Goal: Information Seeking & Learning: Learn about a topic

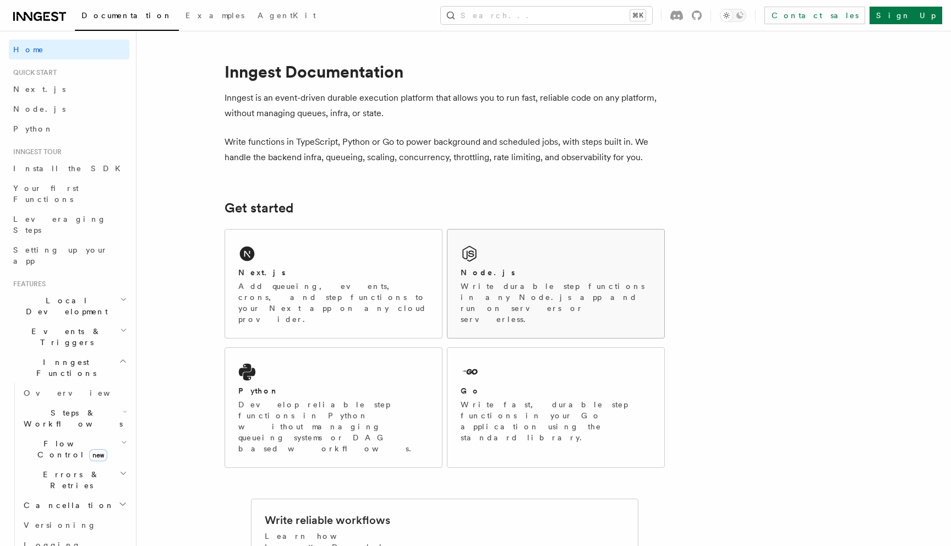
click at [469, 260] on icon at bounding box center [469, 254] width 14 height 16
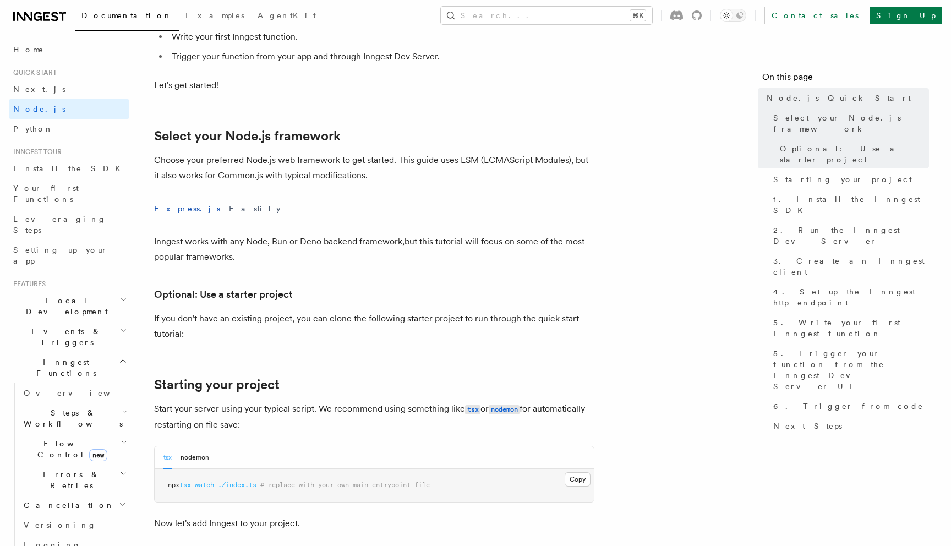
scroll to position [239, 0]
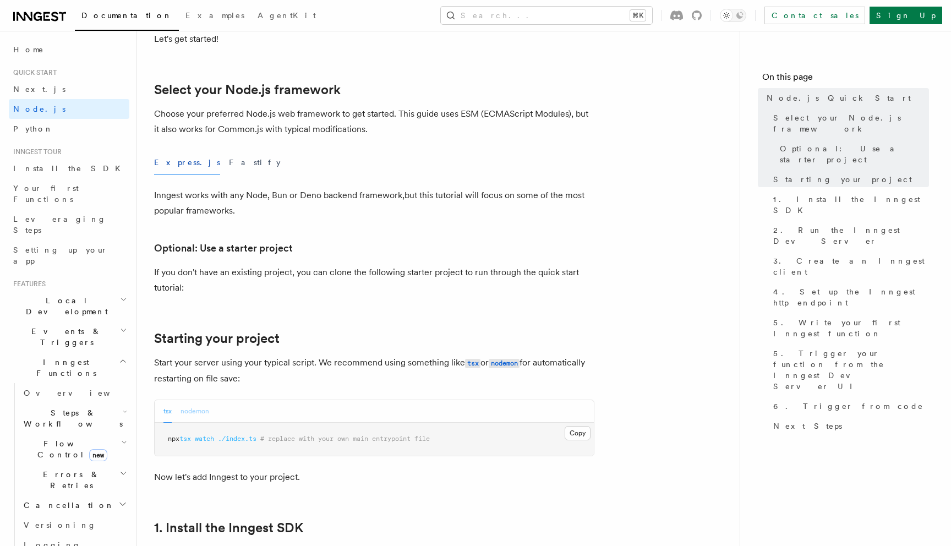
click at [194, 407] on button "nodemon" at bounding box center [195, 411] width 29 height 23
click at [170, 408] on button "tsx" at bounding box center [168, 411] width 8 height 23
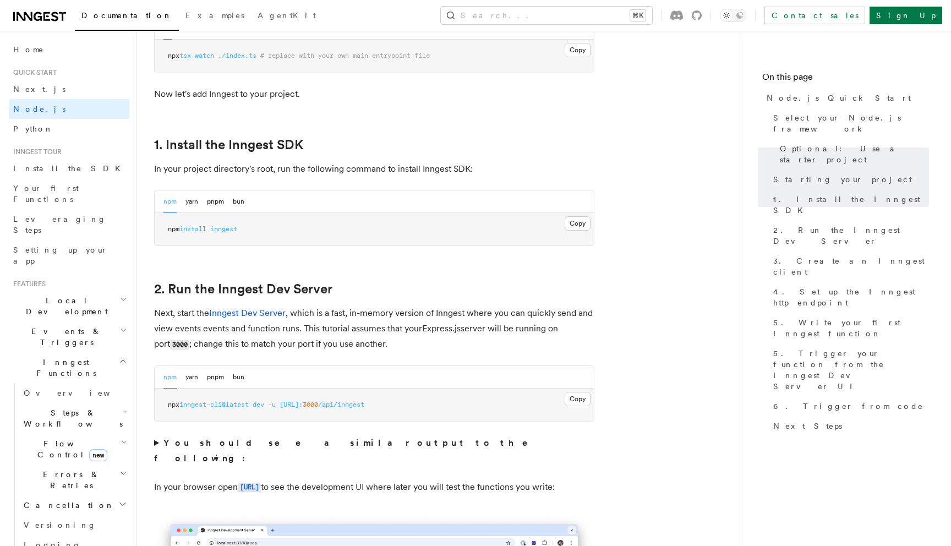
scroll to position [644, 0]
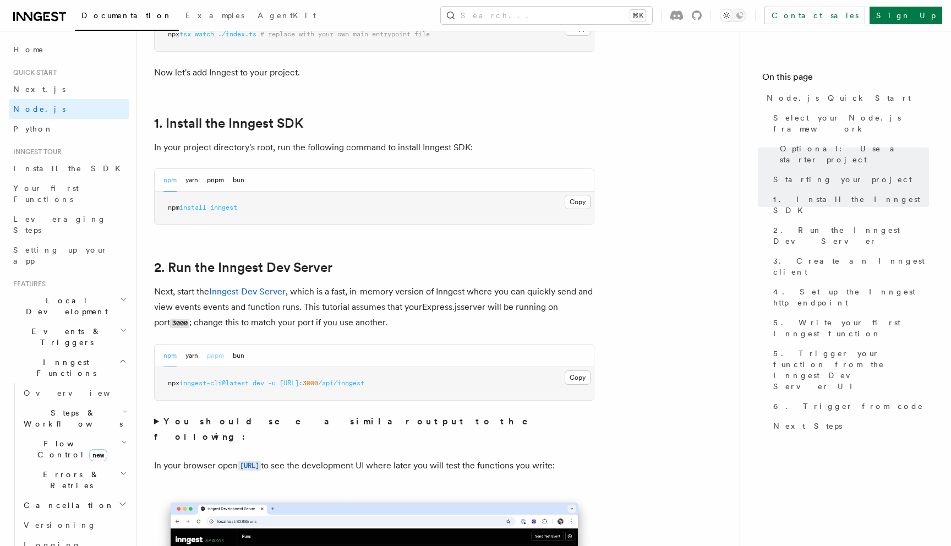
click at [214, 365] on button "pnpm" at bounding box center [215, 356] width 17 height 23
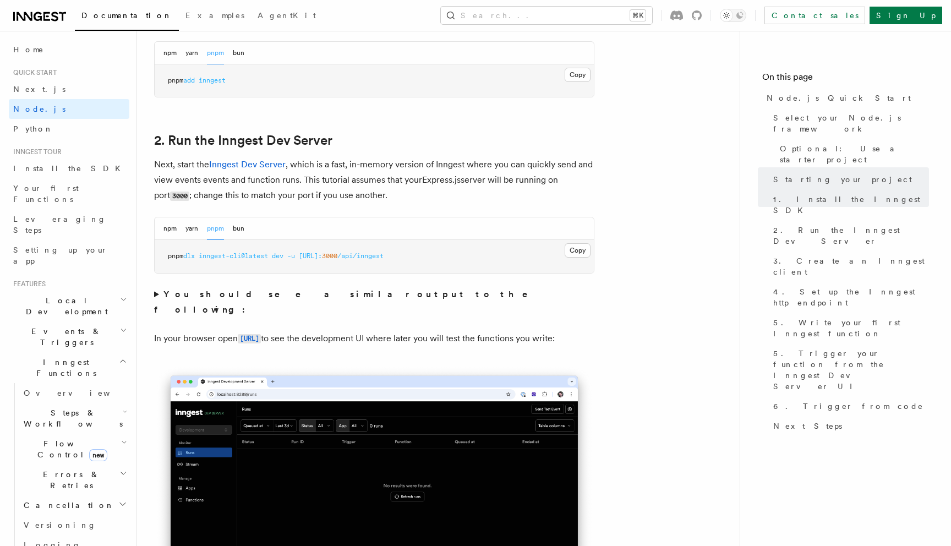
scroll to position [774, 0]
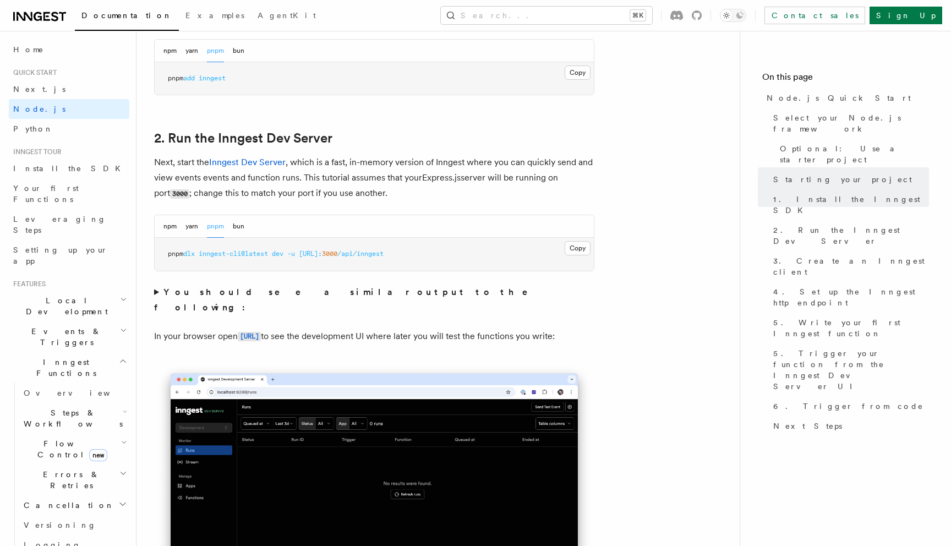
click at [201, 292] on strong "You should see a similar output to the following:" at bounding box center [348, 300] width 389 height 26
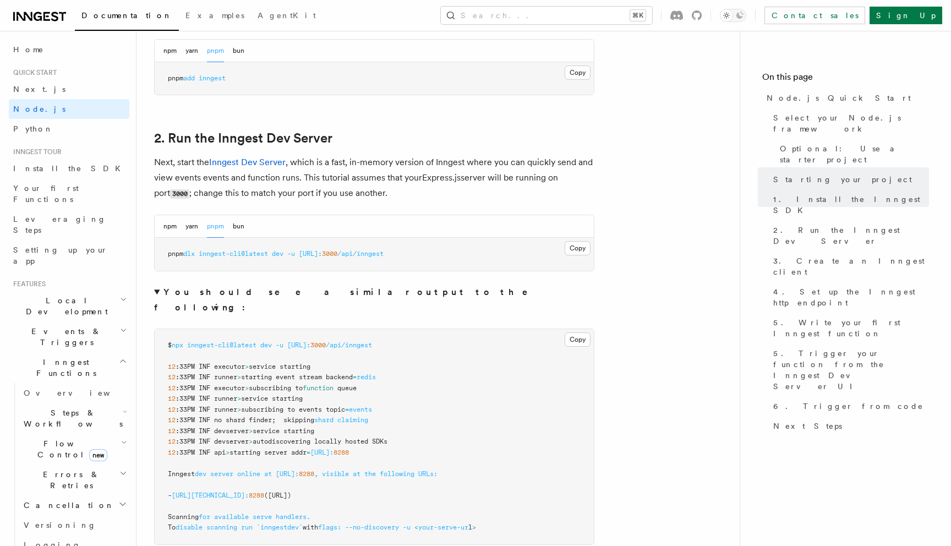
click at [201, 292] on strong "You should see a similar output to the following:" at bounding box center [348, 300] width 389 height 26
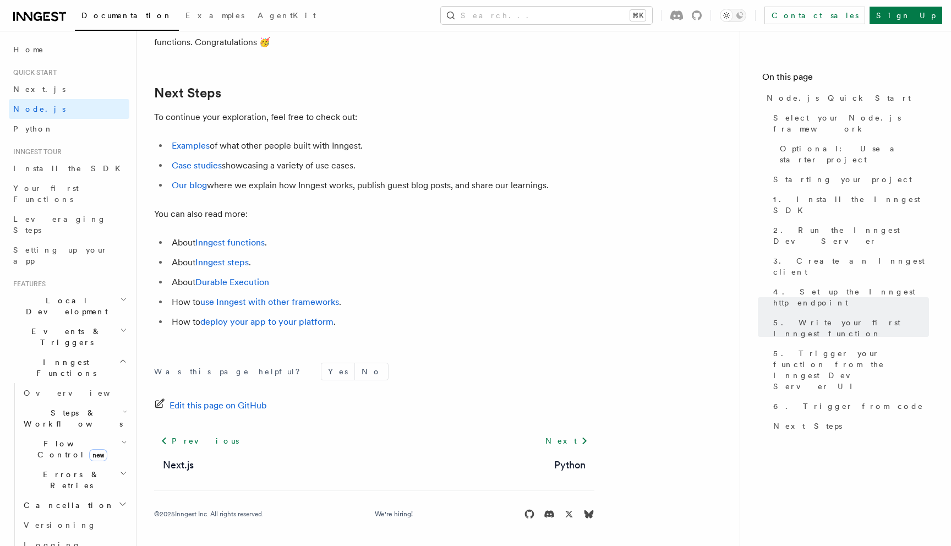
scroll to position [6879, 0]
click at [123, 438] on icon "button" at bounding box center [124, 442] width 6 height 9
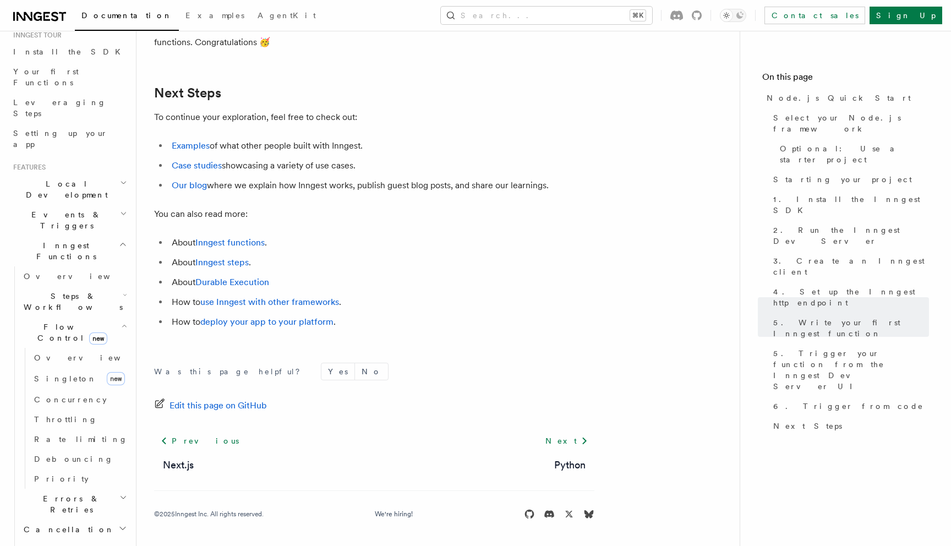
scroll to position [109, 0]
click at [82, 437] on link "Rate limiting" at bounding box center [80, 447] width 100 height 20
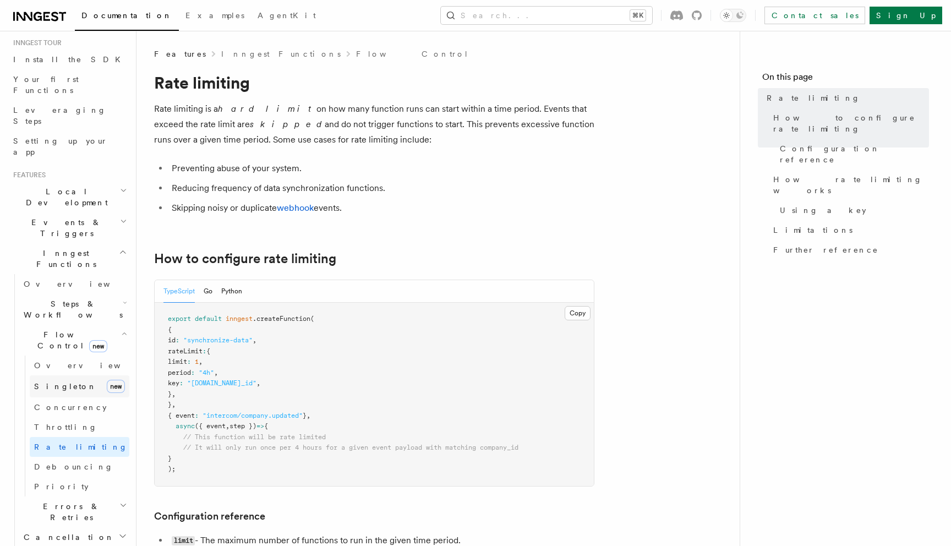
click at [50, 382] on span "Singleton" at bounding box center [65, 386] width 63 height 9
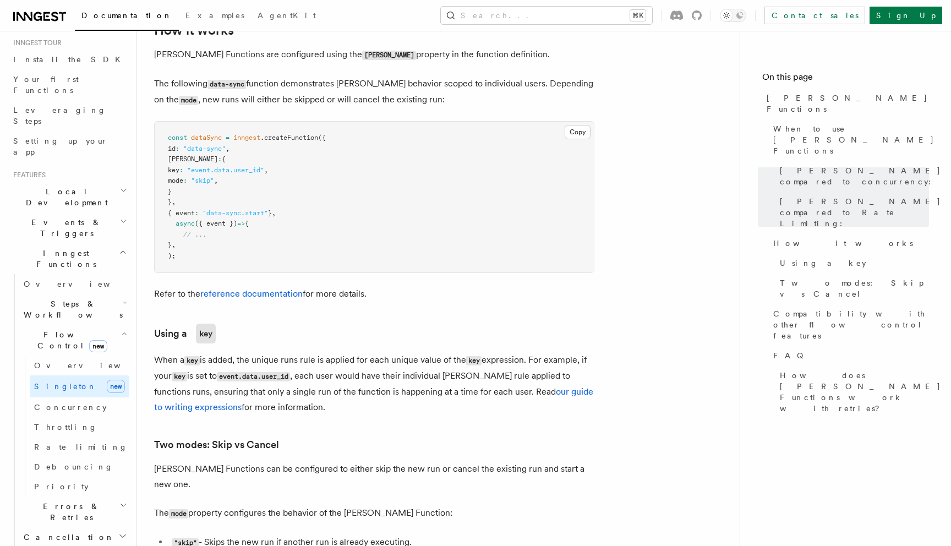
scroll to position [840, 0]
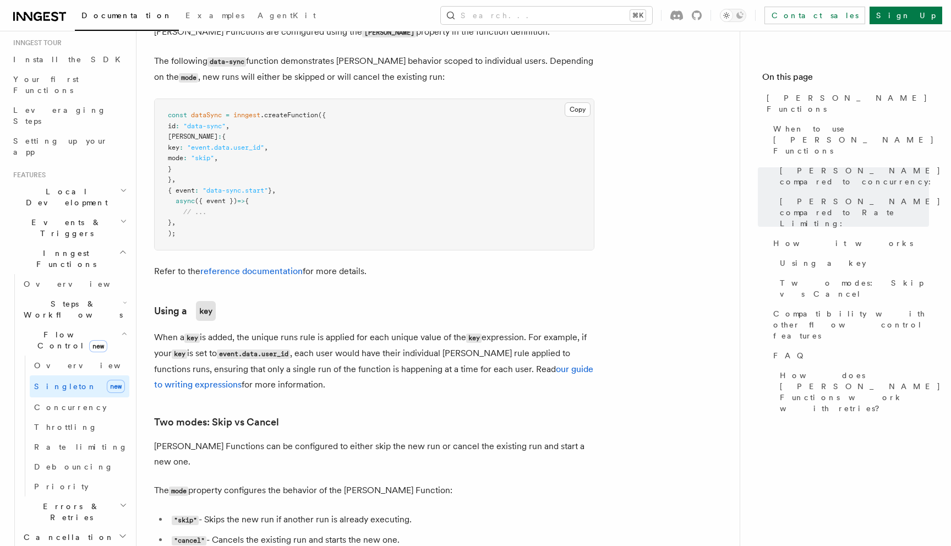
click at [124, 325] on h2 "Flow Control new" at bounding box center [74, 340] width 110 height 31
click at [123, 298] on icon "button" at bounding box center [125, 302] width 4 height 9
click at [57, 329] on span "Overview" at bounding box center [90, 334] width 113 height 11
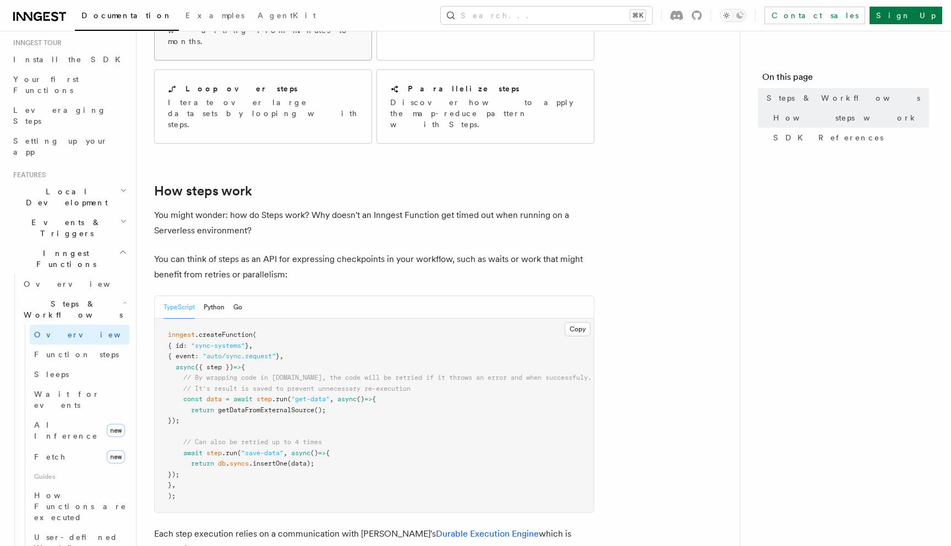
scroll to position [312, 0]
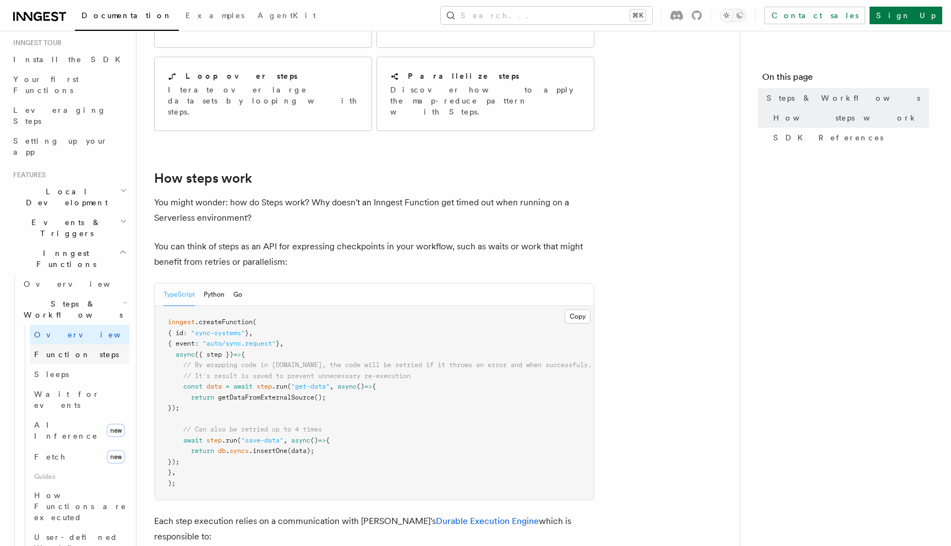
click at [59, 350] on span "Function steps" at bounding box center [76, 354] width 85 height 9
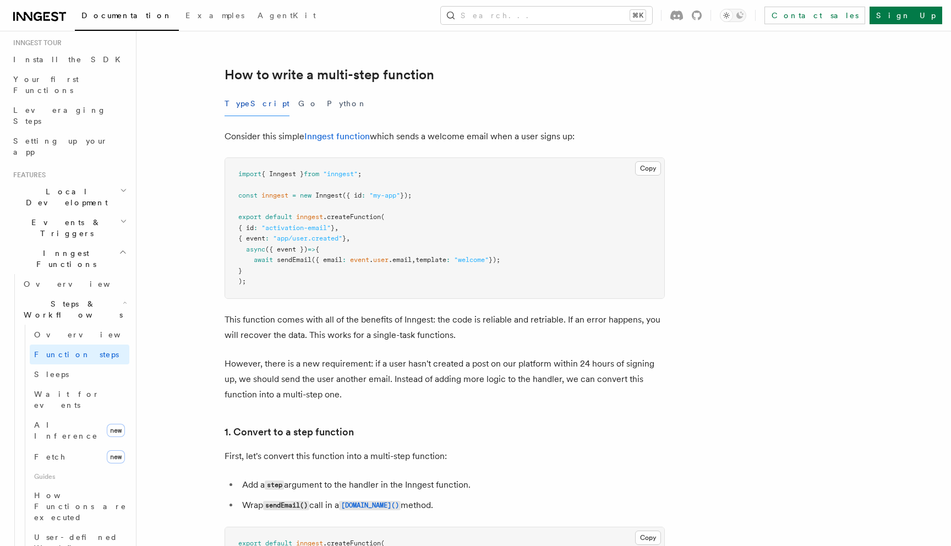
scroll to position [338, 0]
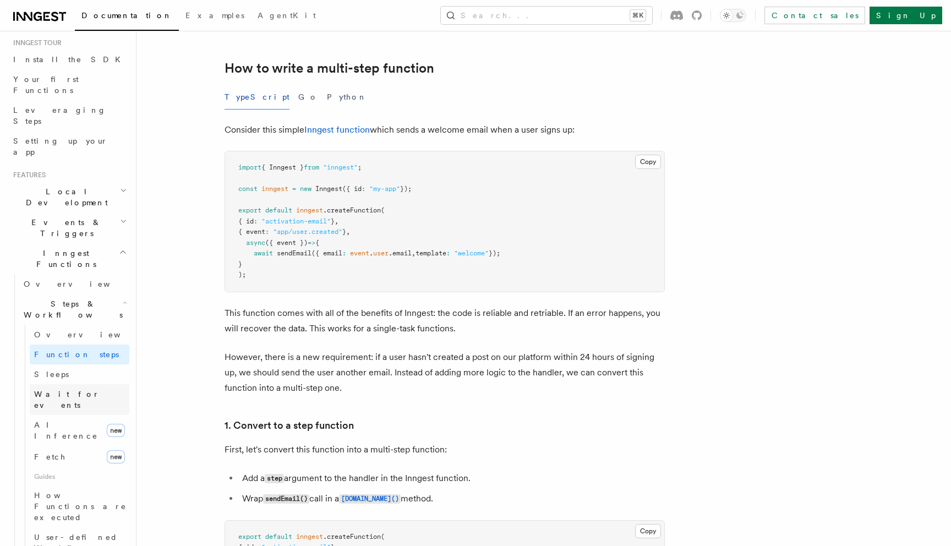
click at [41, 384] on link "Wait for events" at bounding box center [80, 399] width 100 height 31
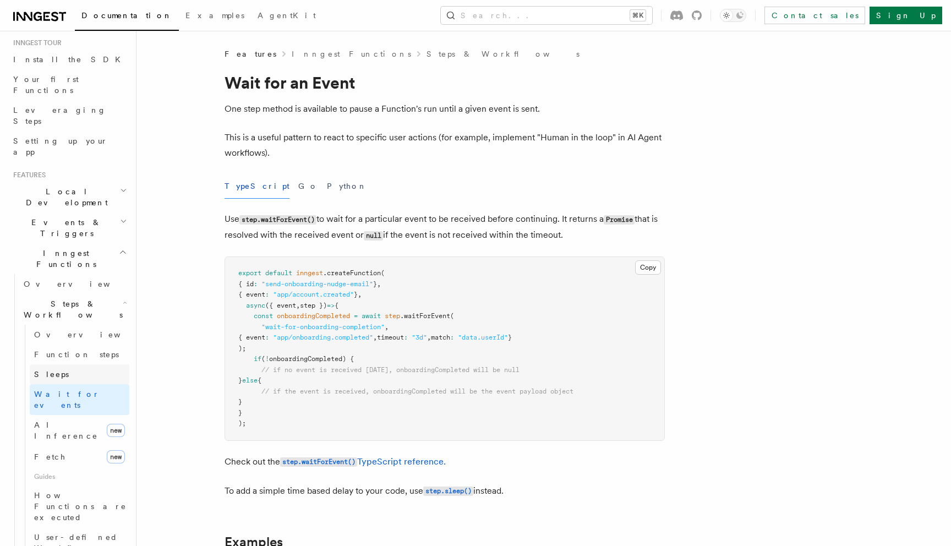
click at [43, 370] on span "Sleeps" at bounding box center [51, 374] width 35 height 9
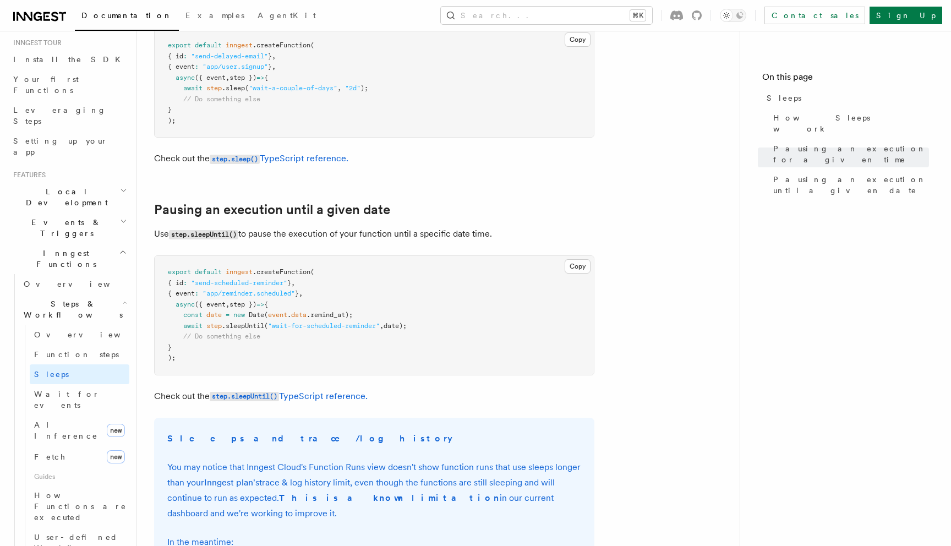
scroll to position [439, 0]
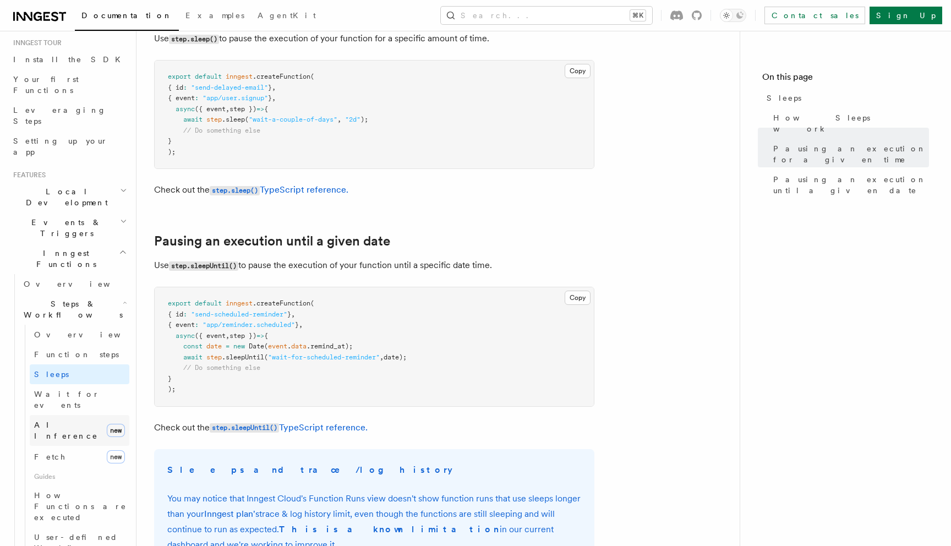
click at [84, 415] on link "AI Inference new" at bounding box center [80, 430] width 100 height 31
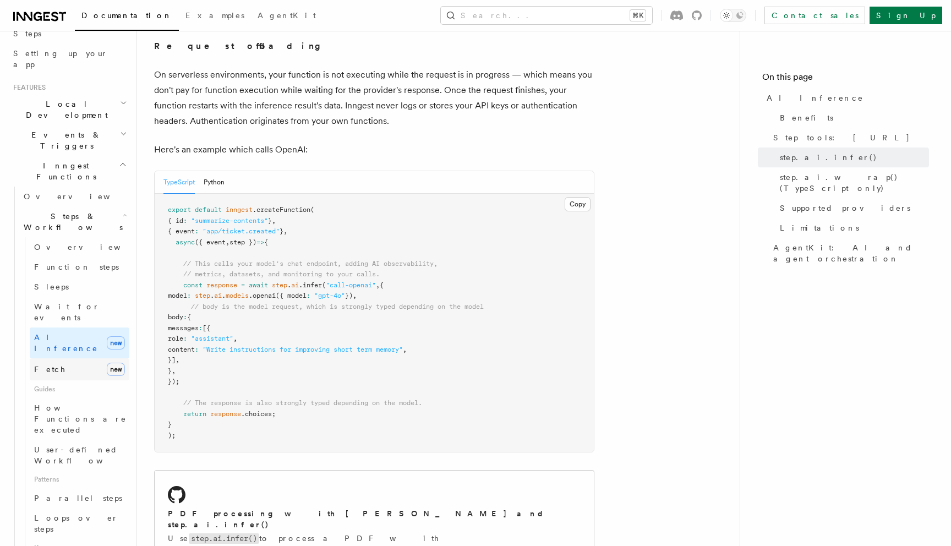
scroll to position [205, 0]
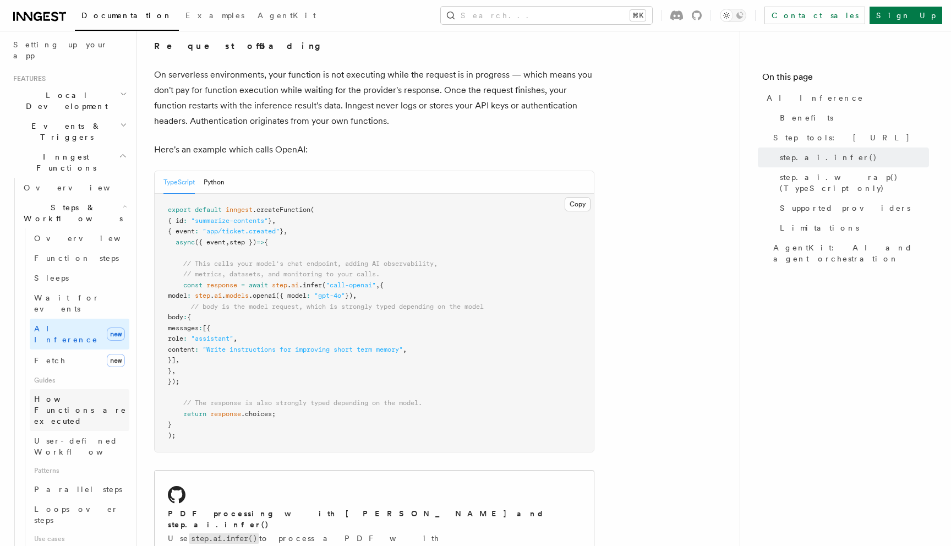
click at [52, 395] on span "How Functions are executed" at bounding box center [80, 410] width 92 height 31
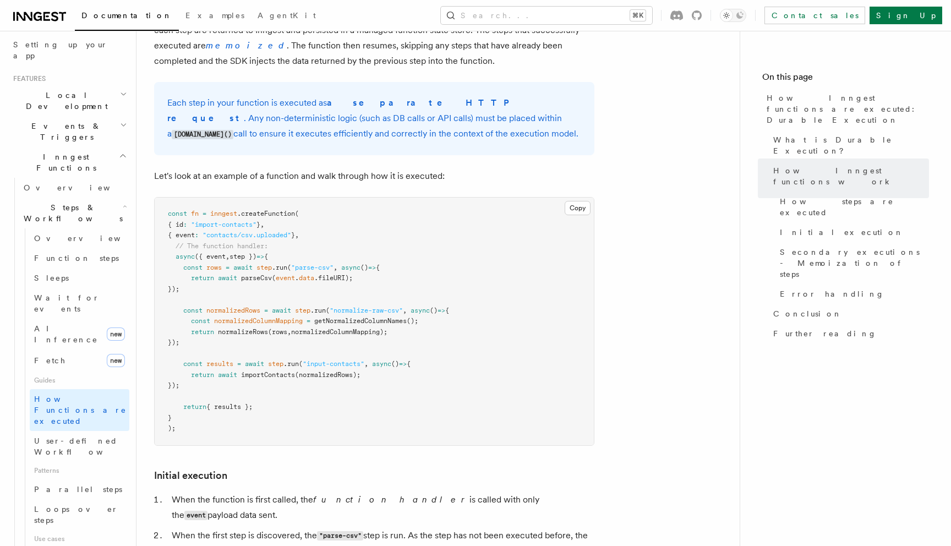
scroll to position [952, 0]
